Goal: Transaction & Acquisition: Book appointment/travel/reservation

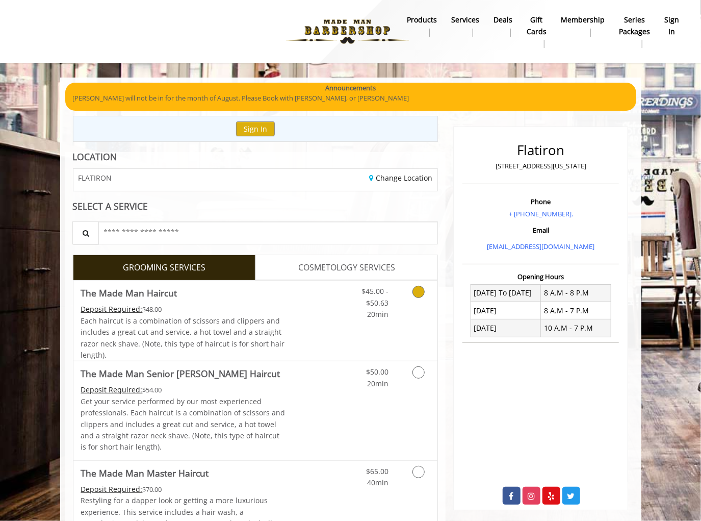
click at [344, 307] on div "$45.00 - $50.63 20min" at bounding box center [368, 299] width 58 height 39
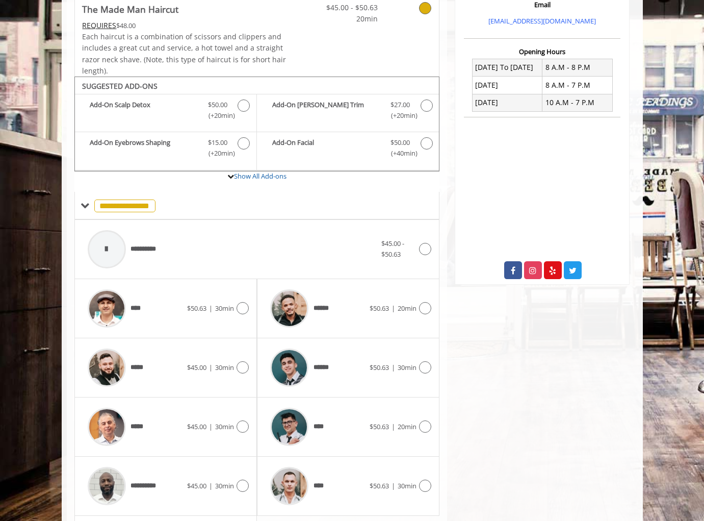
scroll to position [302, 0]
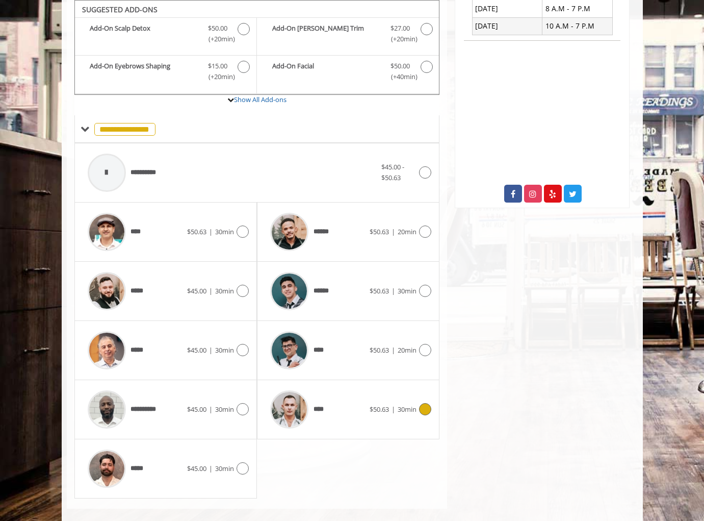
click at [346, 406] on div "****" at bounding box center [317, 409] width 105 height 48
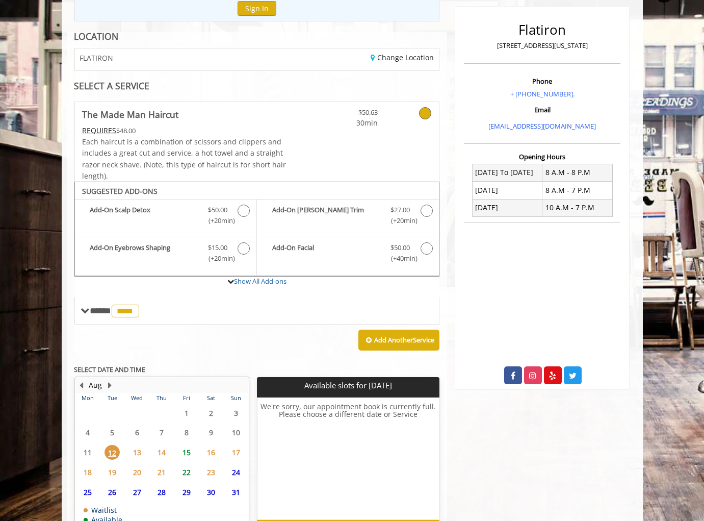
scroll to position [147, 0]
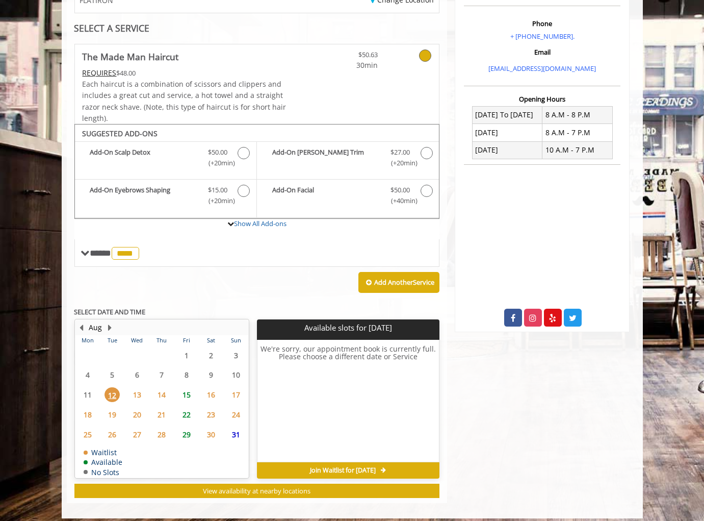
click at [190, 425] on tbody "28 29 30 31 1 2 3 4 5 6 7 8 9 10 11 12 13 14 15 16 17 18 19 20 21 22 23 24 25 2…" at bounding box center [161, 411] width 173 height 132
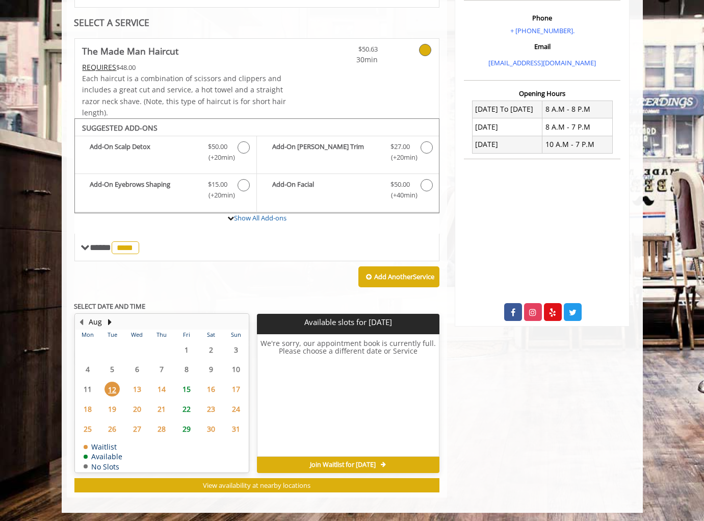
click at [190, 383] on span "15" at bounding box center [186, 388] width 15 height 15
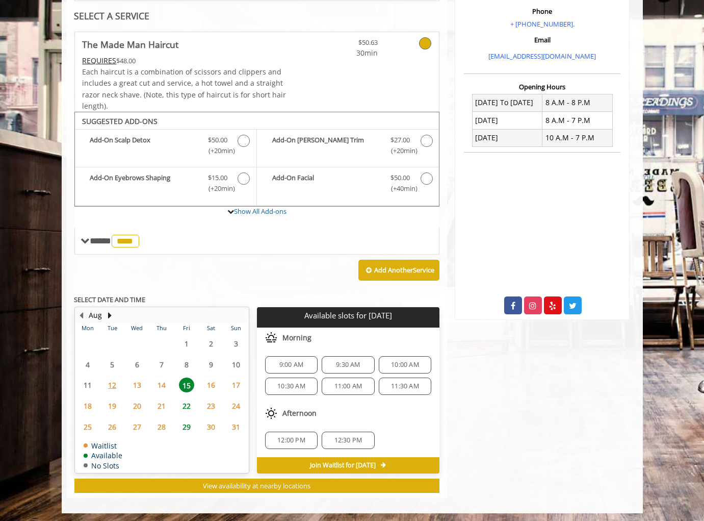
click at [385, 365] on span "10:00 AM" at bounding box center [404, 364] width 43 height 8
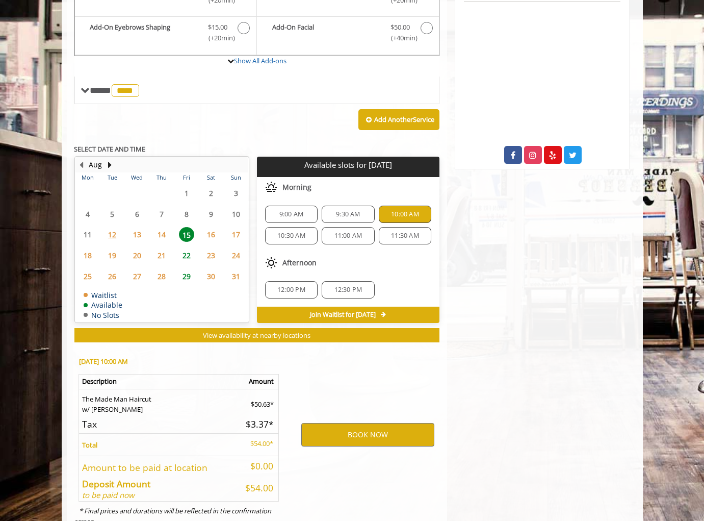
scroll to position [374, 0]
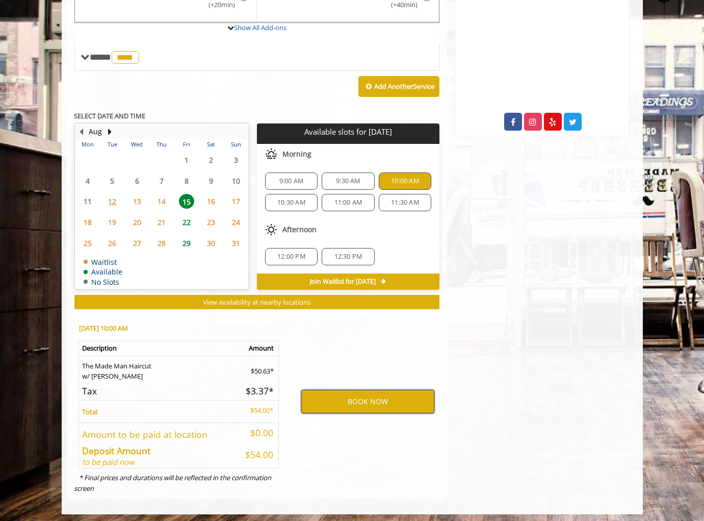
click at [334, 390] on button "BOOK NOW" at bounding box center [367, 401] width 133 height 23
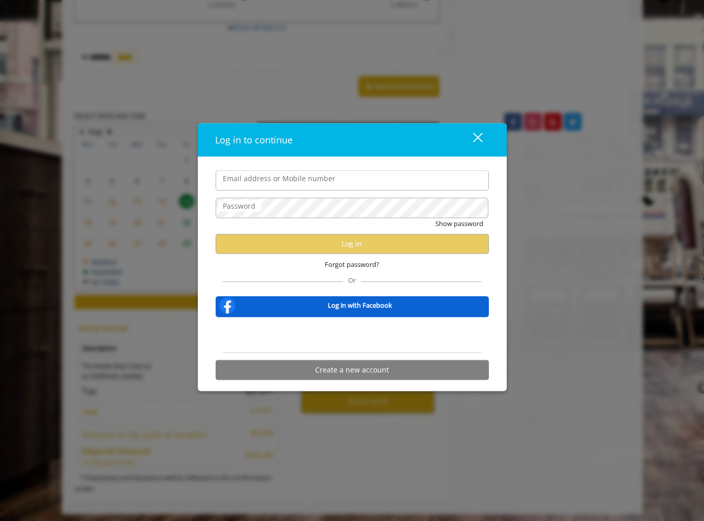
type input "**********"
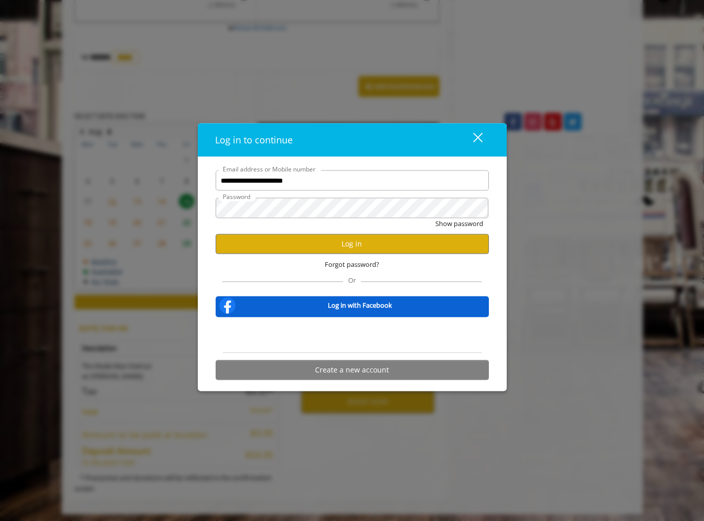
scroll to position [0, 0]
click at [396, 237] on button "Log in" at bounding box center [352, 244] width 273 height 20
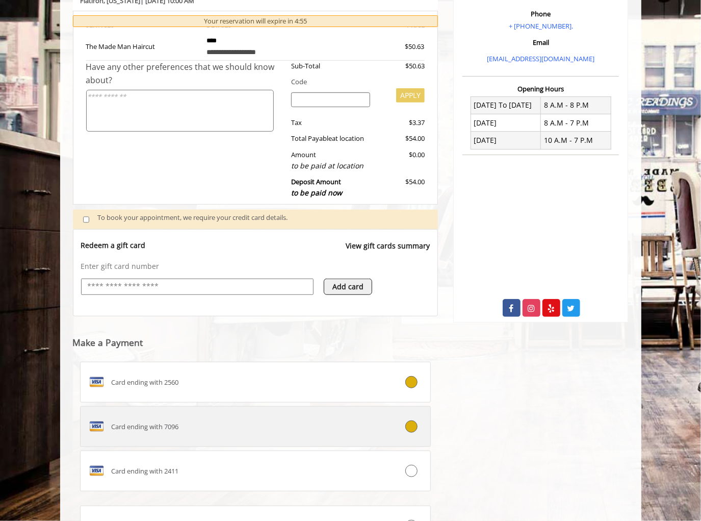
click at [199, 425] on div "Card ending with 7096" at bounding box center [227, 426] width 292 height 16
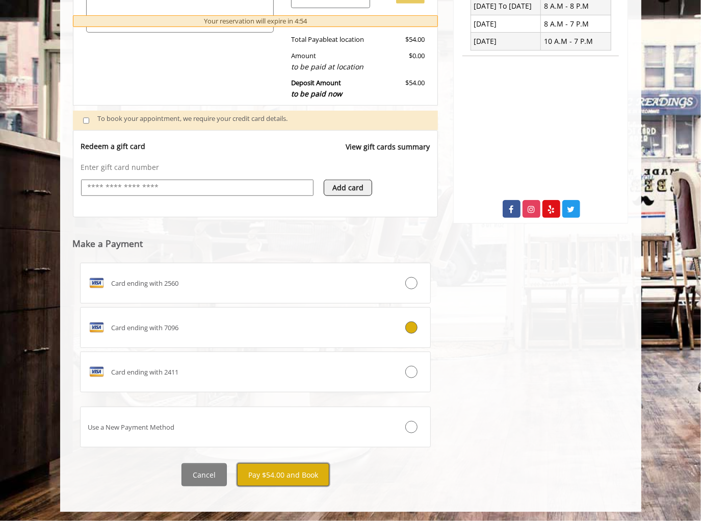
click at [278, 471] on button "Pay $54.00 and Book" at bounding box center [283, 474] width 92 height 23
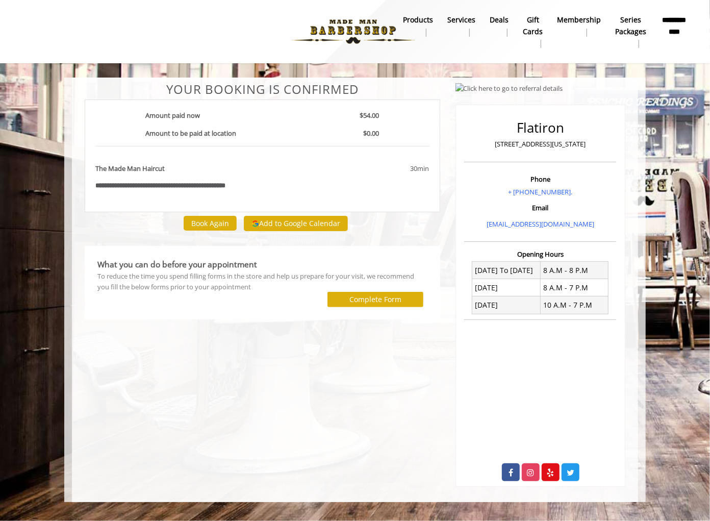
click at [118, 302] on div at bounding box center [205, 299] width 230 height 15
